Goal: Task Accomplishment & Management: Use online tool/utility

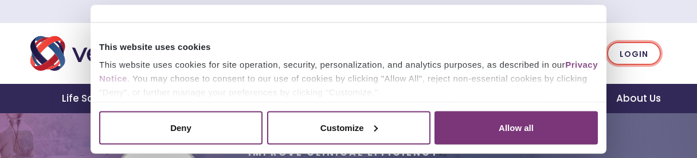
click at [631, 48] on link "Login" at bounding box center [634, 54] width 54 height 24
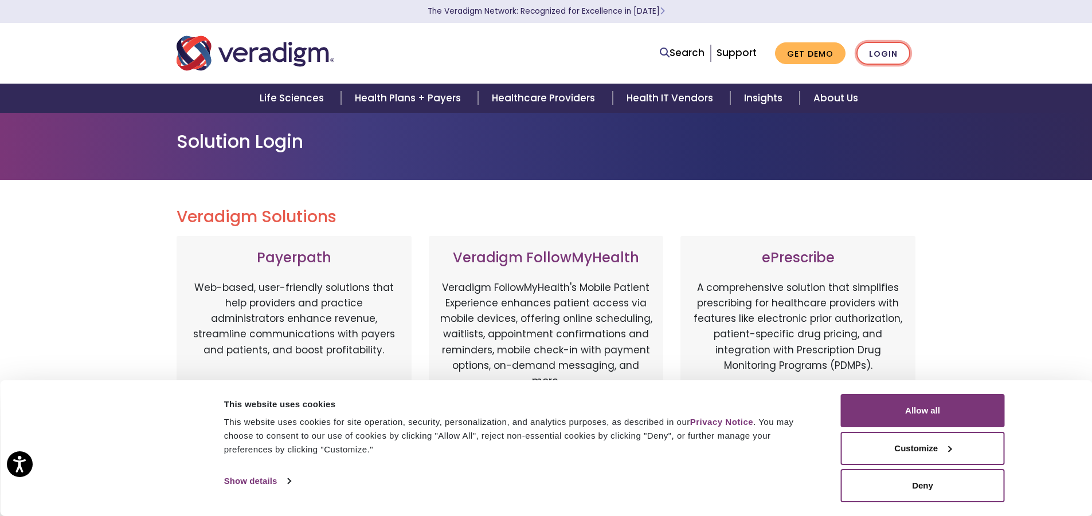
click at [697, 62] on link "Login" at bounding box center [883, 54] width 54 height 24
click at [937, 488] on button "Deny" at bounding box center [923, 485] width 164 height 33
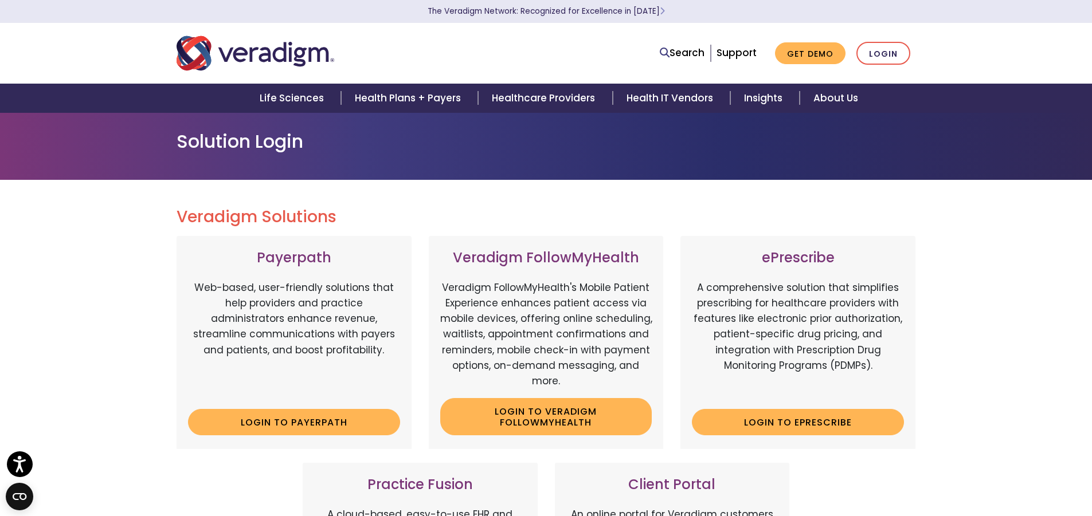
scroll to position [57, 0]
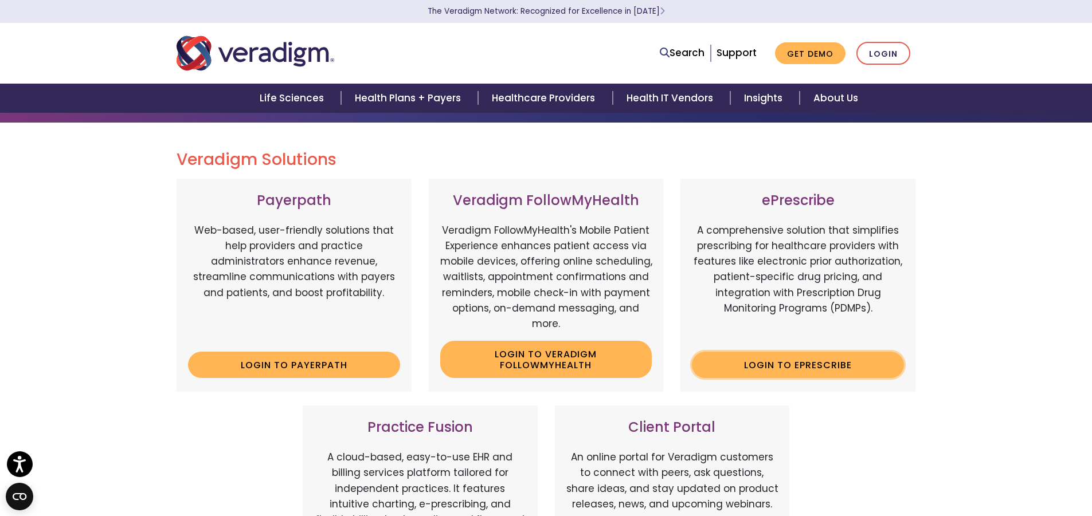
click at [748, 372] on link "Login to ePrescribe" at bounding box center [798, 365] width 212 height 26
